Goal: Task Accomplishment & Management: Use online tool/utility

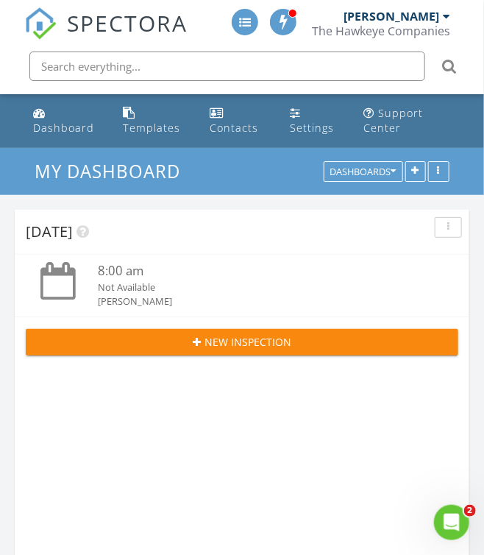
click at [241, 18] on span at bounding box center [245, 22] width 12 height 12
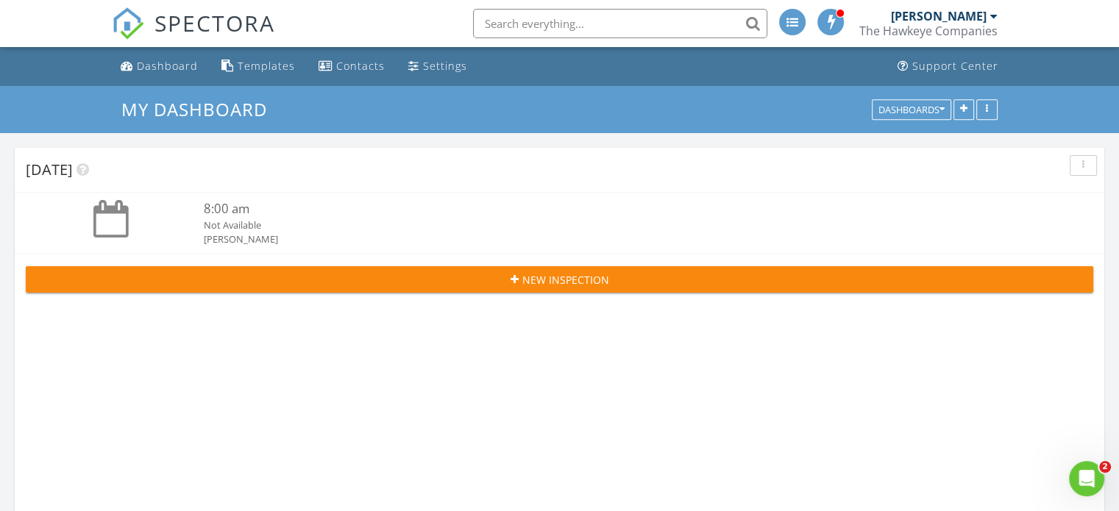
scroll to position [2245, 1142]
click at [483, 111] on div "button" at bounding box center [987, 109] width 14 height 10
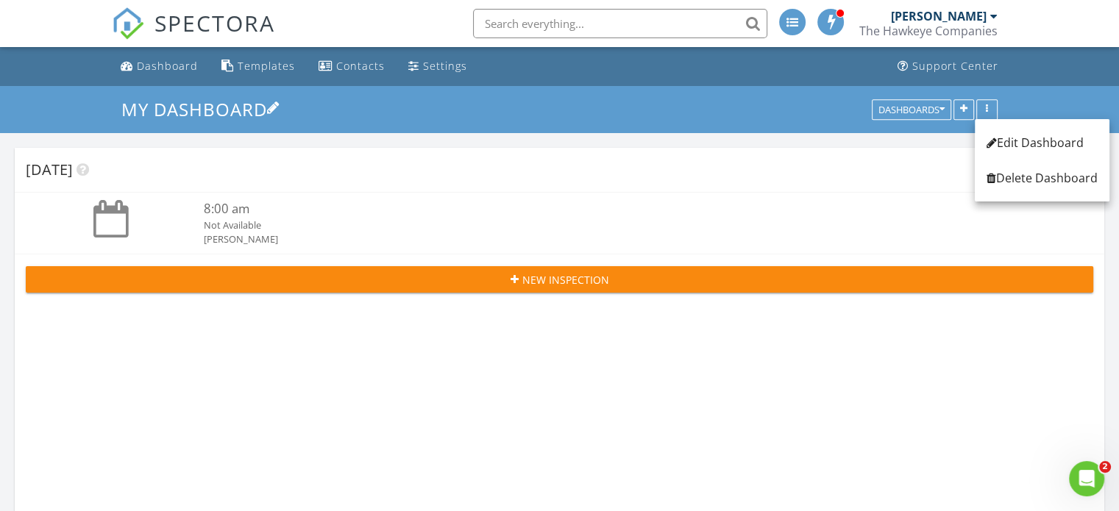
click at [483, 111] on h3 "My Dashboard" at bounding box center [559, 109] width 876 height 23
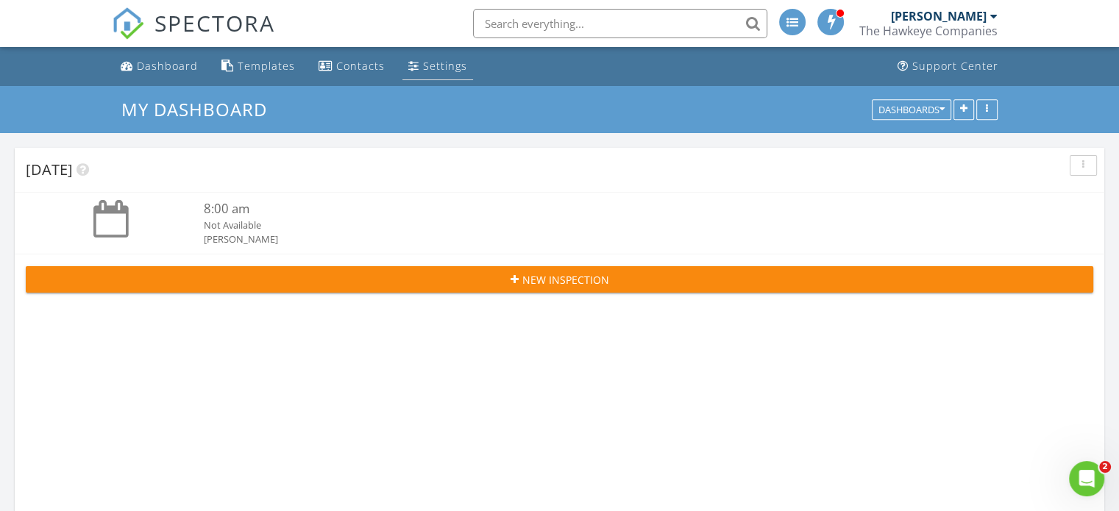
click at [444, 65] on div "Settings" at bounding box center [445, 66] width 44 height 14
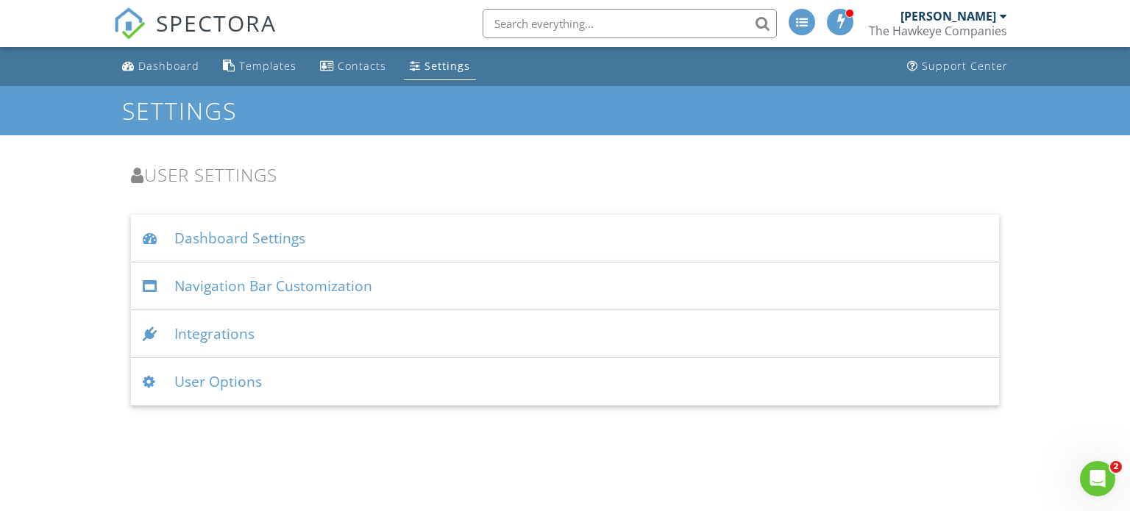
click at [233, 384] on div "User Options" at bounding box center [565, 382] width 869 height 48
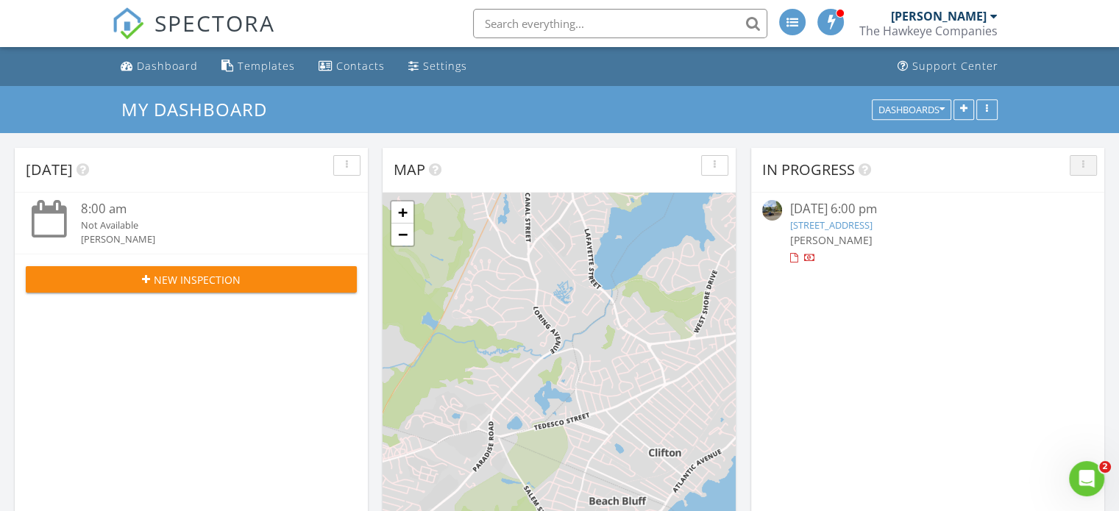
click at [1085, 166] on div "button" at bounding box center [1084, 165] width 14 height 10
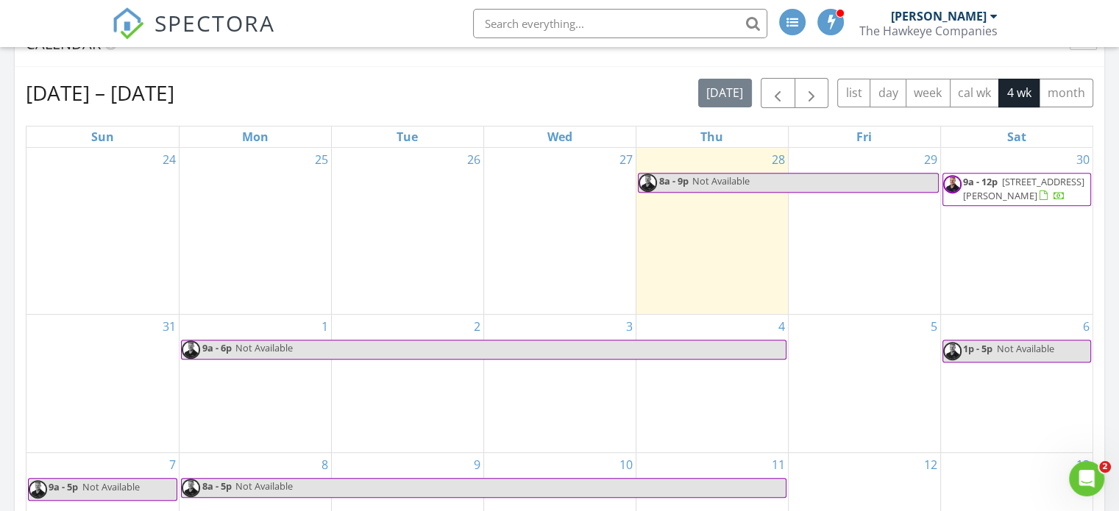
scroll to position [589, 0]
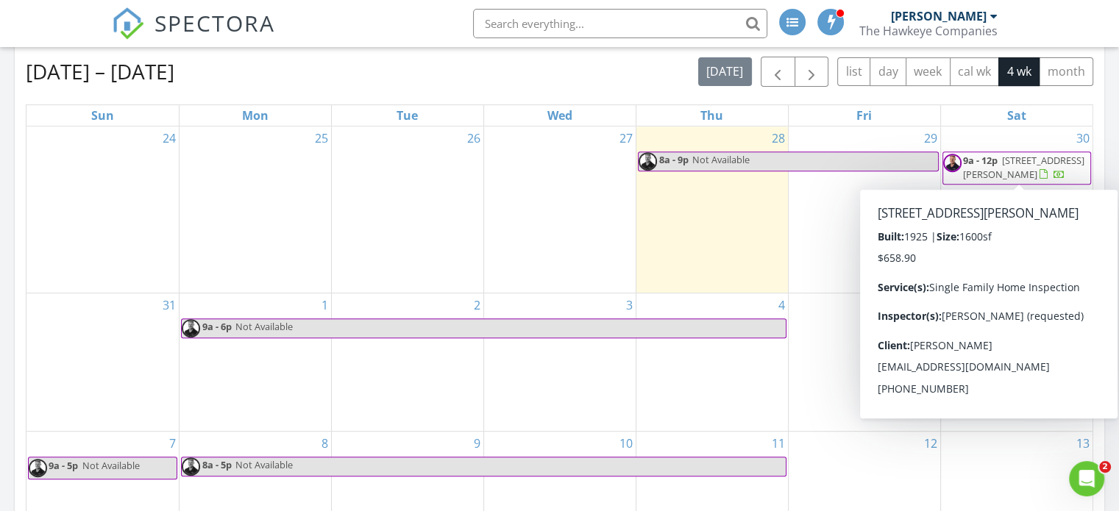
click at [998, 169] on span "10 Mission Pl , Lowell 01852" at bounding box center [1023, 167] width 121 height 27
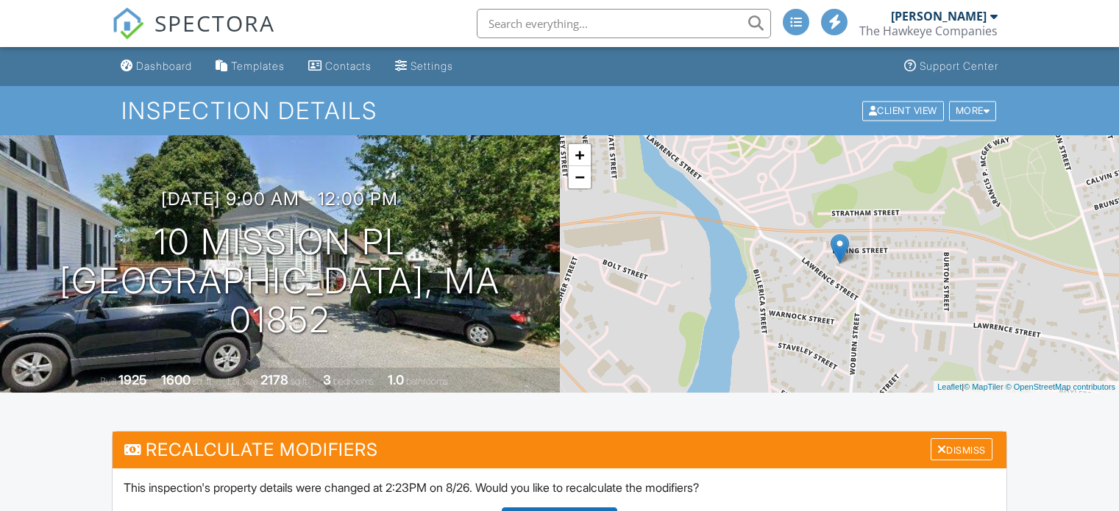
drag, startPoint x: 0, startPoint y: 0, endPoint x: 608, endPoint y: 370, distance: 711.7
